Goal: Use online tool/utility: Use online tool/utility

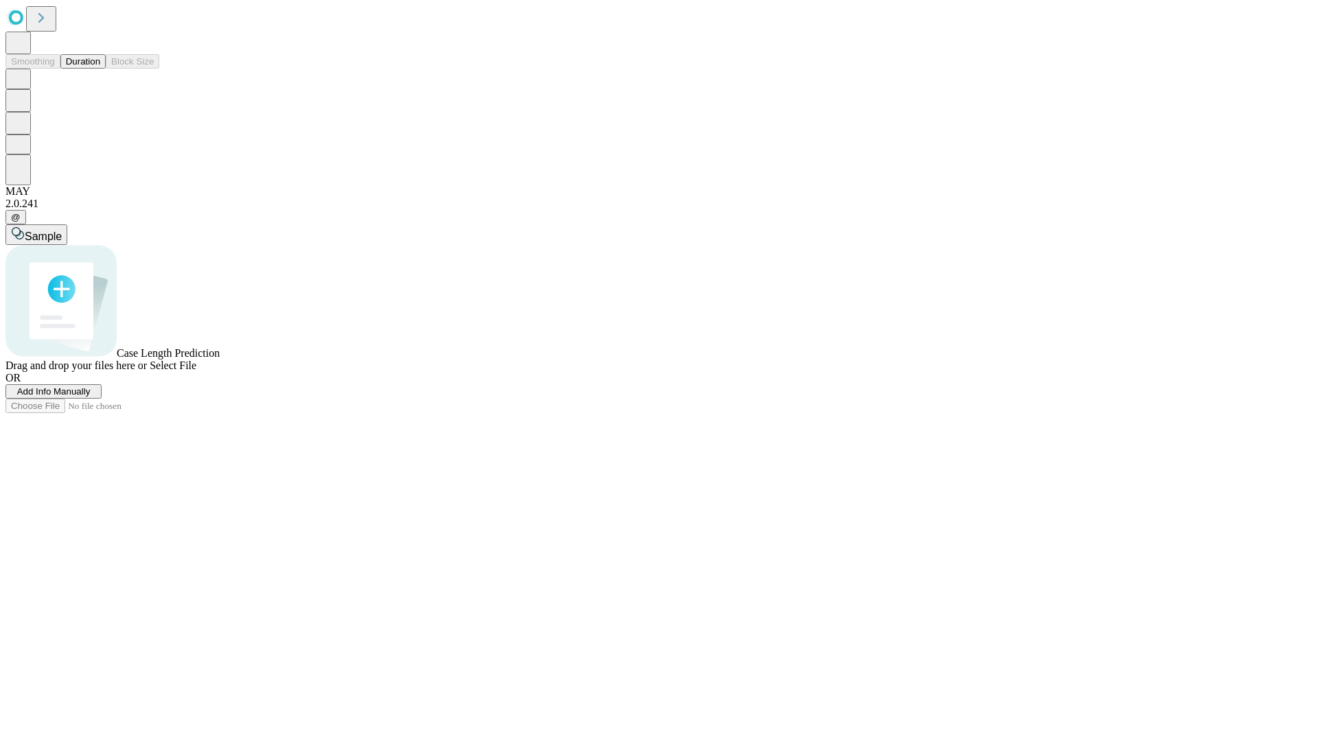
click at [100, 69] on button "Duration" at bounding box center [82, 61] width 45 height 14
click at [91, 397] on span "Add Info Manually" at bounding box center [53, 391] width 73 height 10
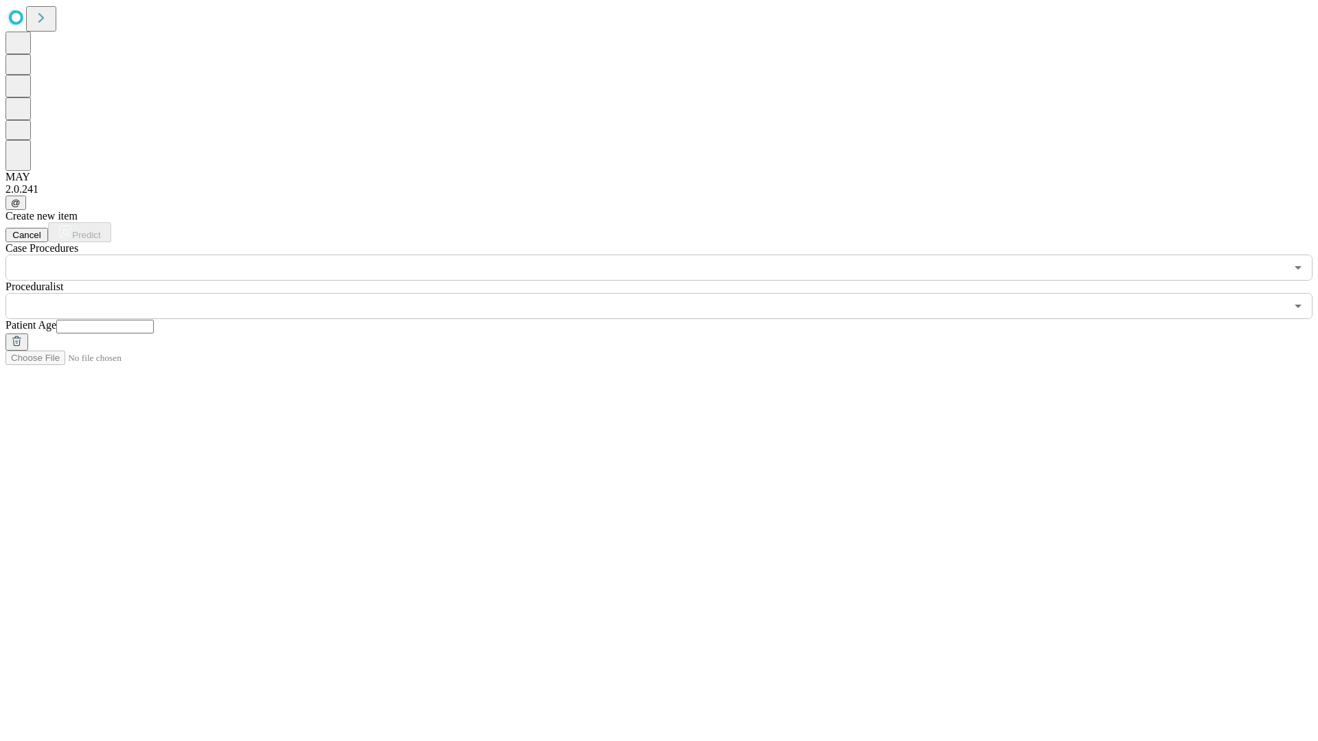
click at [154, 320] on input "text" at bounding box center [104, 327] width 97 height 14
type input "*"
click at [668, 293] on input "text" at bounding box center [645, 306] width 1280 height 26
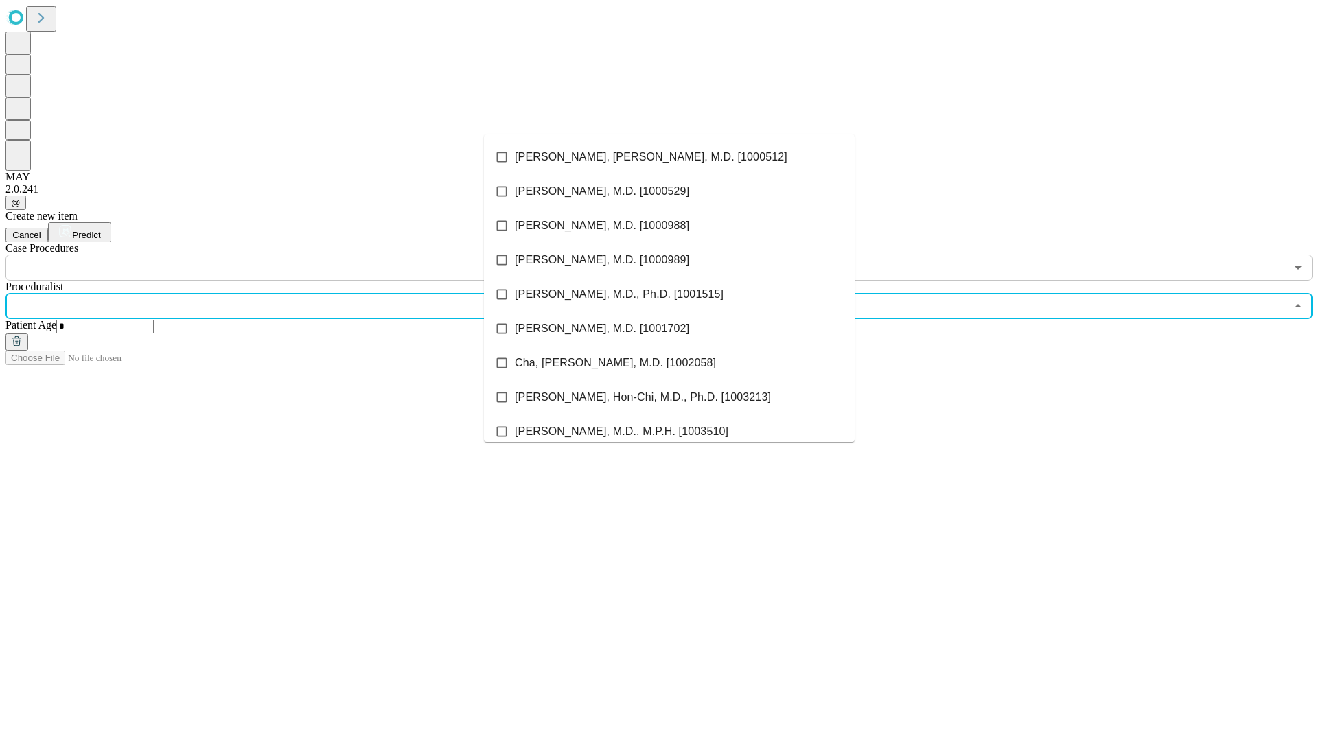
click at [669, 157] on li "[PERSON_NAME], [PERSON_NAME], M.D. [1000512]" at bounding box center [669, 157] width 371 height 34
click at [288, 255] on input "text" at bounding box center [645, 268] width 1280 height 26
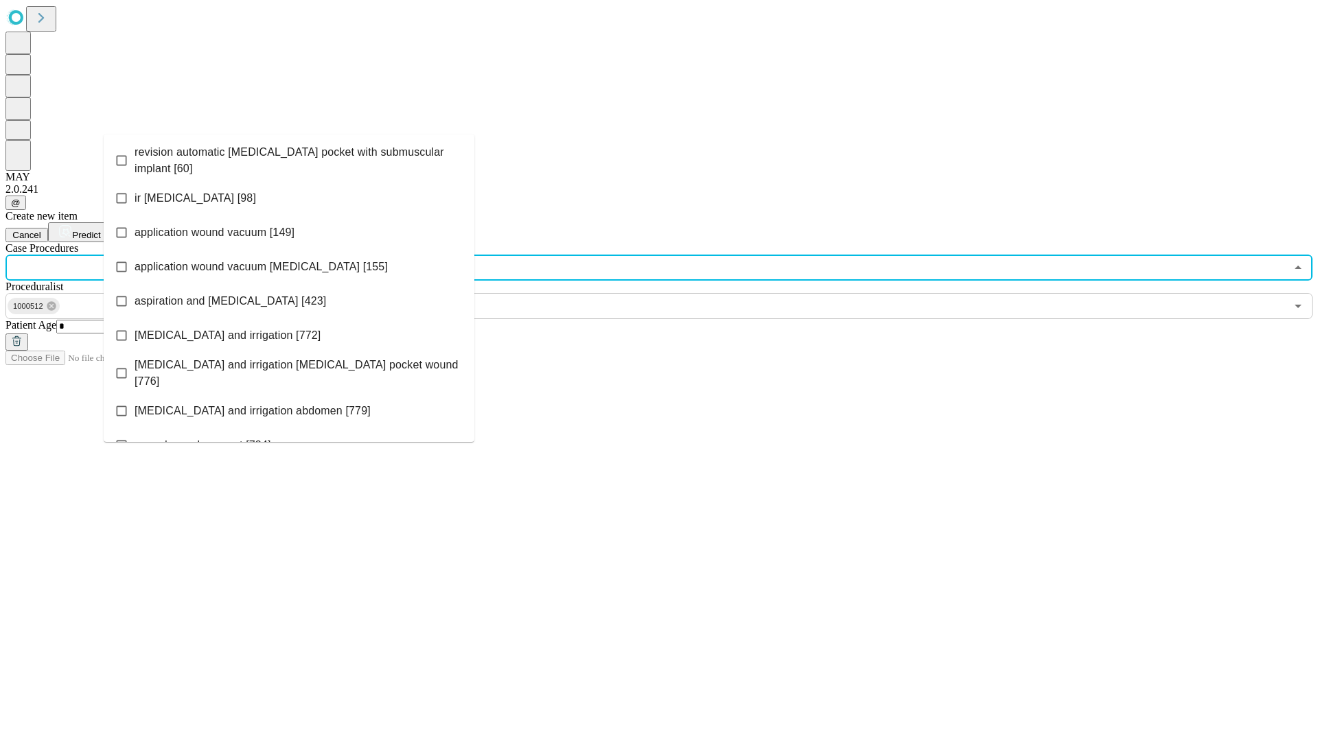
click at [289, 157] on span "revision automatic [MEDICAL_DATA] pocket with submuscular implant [60]" at bounding box center [299, 160] width 329 height 33
click at [100, 230] on span "Predict" at bounding box center [86, 235] width 28 height 10
